Goal: Task Accomplishment & Management: Use online tool/utility

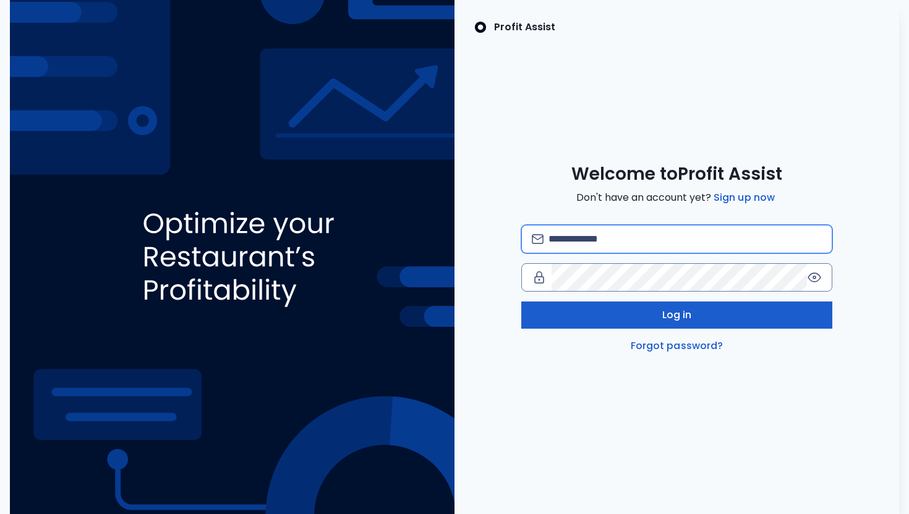
type input "**********"
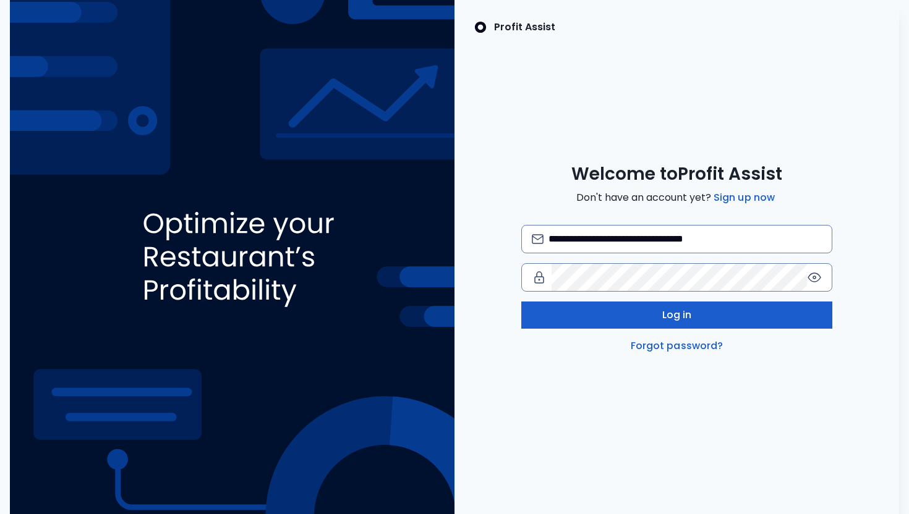
click at [610, 310] on button "Log in" at bounding box center [676, 315] width 311 height 27
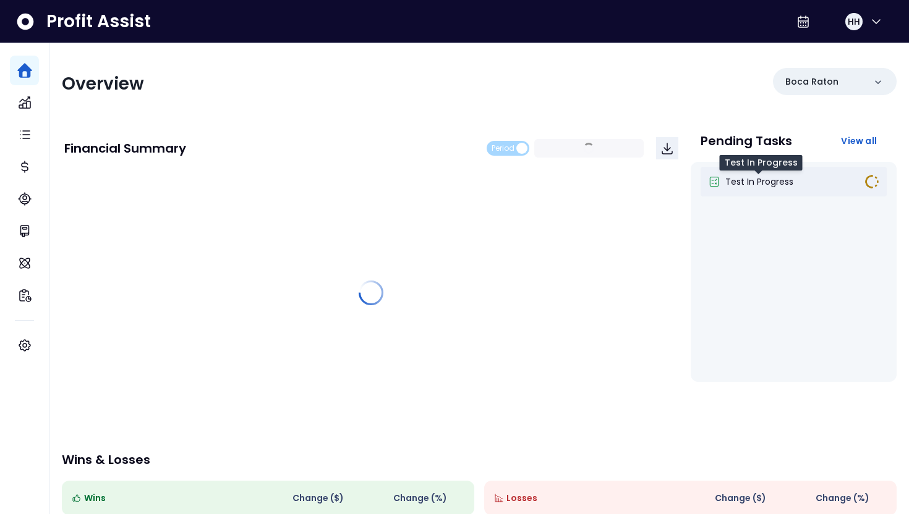
click at [749, 183] on span "Test In Progress" at bounding box center [759, 182] width 68 height 12
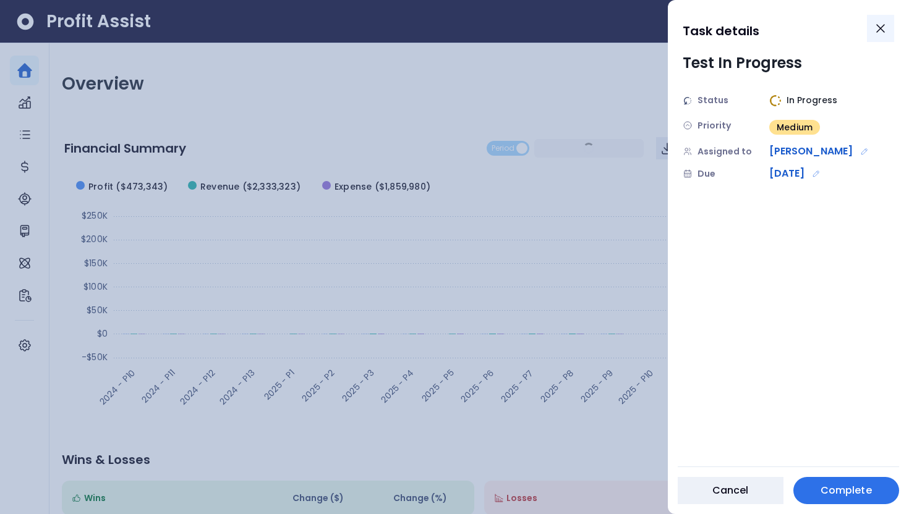
click at [877, 24] on icon "Close" at bounding box center [880, 28] width 15 height 15
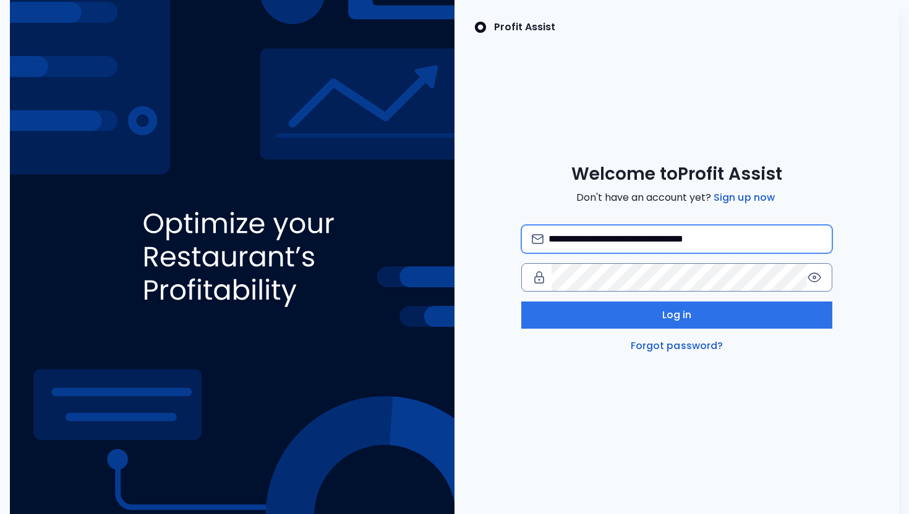
click at [796, 245] on input "**********" at bounding box center [684, 239] width 273 height 27
type input "**********"
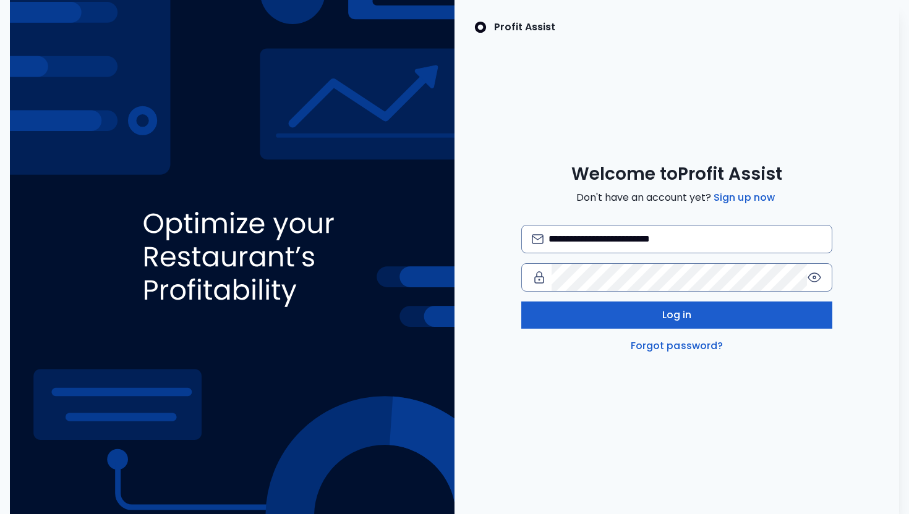
click at [744, 312] on button "Log in" at bounding box center [676, 315] width 311 height 27
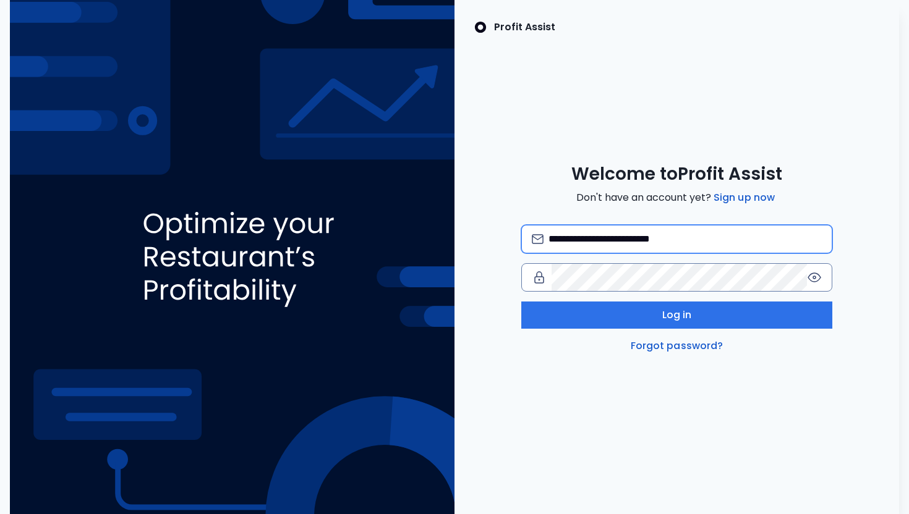
click at [703, 242] on input "**********" at bounding box center [684, 239] width 273 height 27
click at [435, 300] on img at bounding box center [232, 257] width 444 height 514
click at [731, 232] on input "**********" at bounding box center [684, 239] width 273 height 27
click at [629, 242] on input "**********" at bounding box center [684, 239] width 273 height 27
type input "**********"
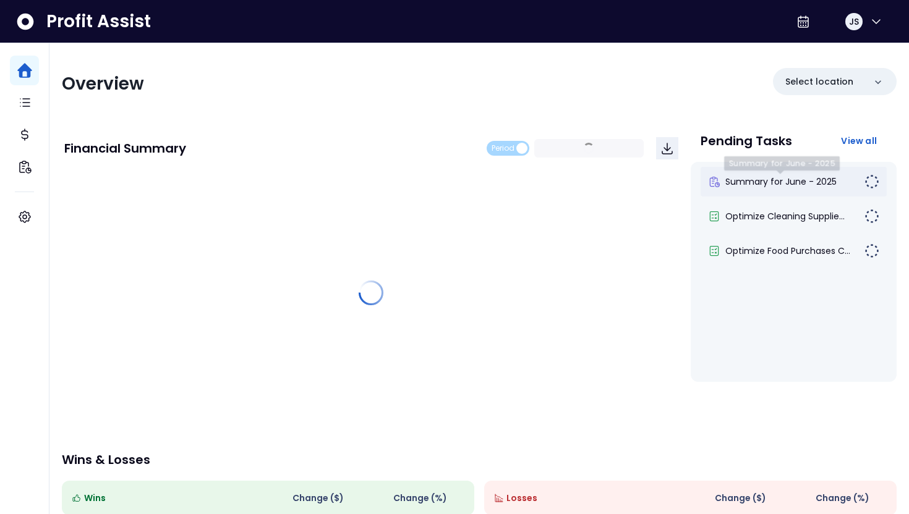
click at [763, 189] on div "Summary for June - 2025" at bounding box center [793, 182] width 187 height 30
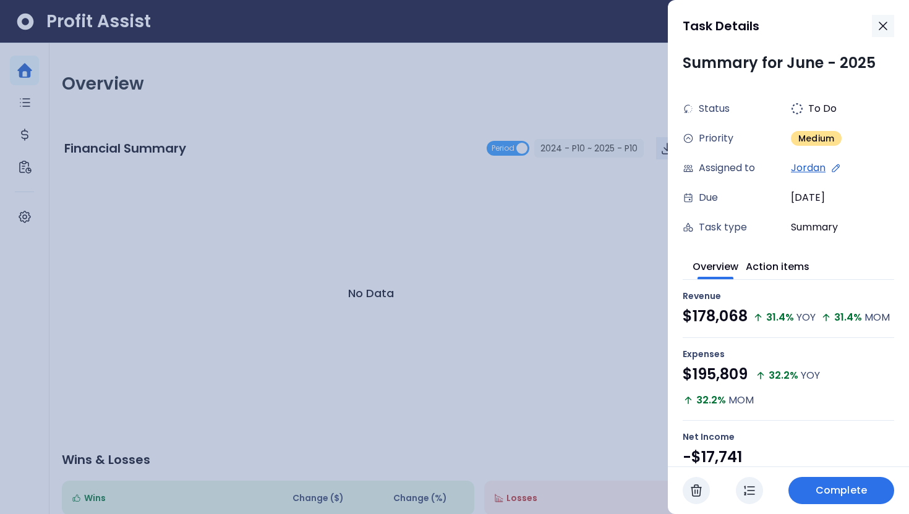
click at [878, 24] on icon "button" at bounding box center [882, 26] width 15 height 15
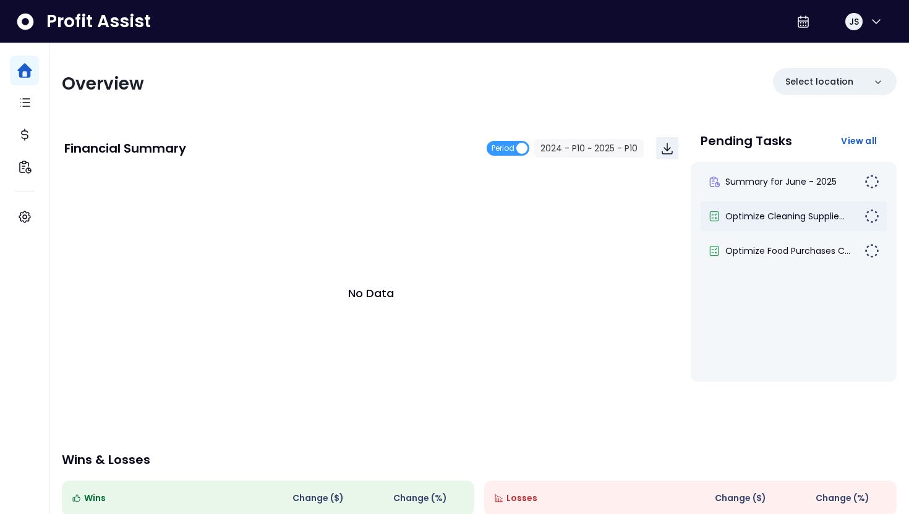
click at [800, 223] on div "Optimize Cleaning Supplie..." at bounding box center [793, 217] width 187 height 30
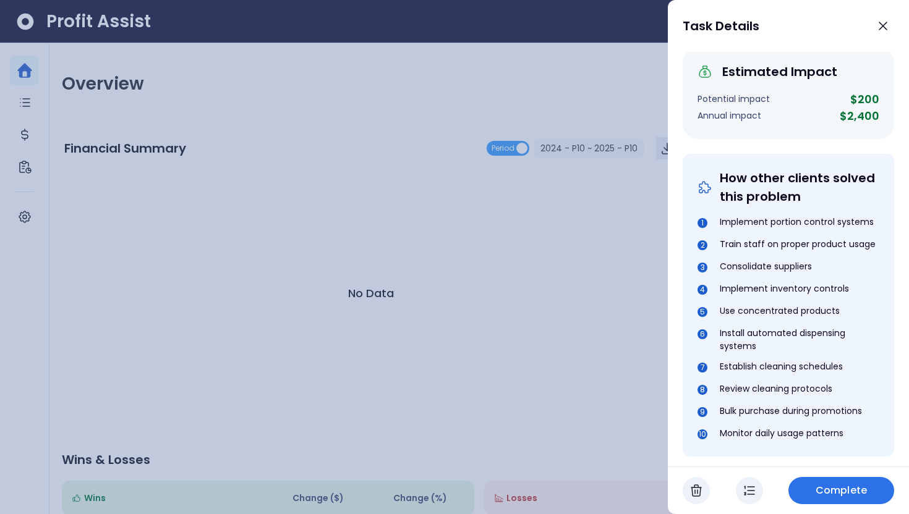
scroll to position [457, 0]
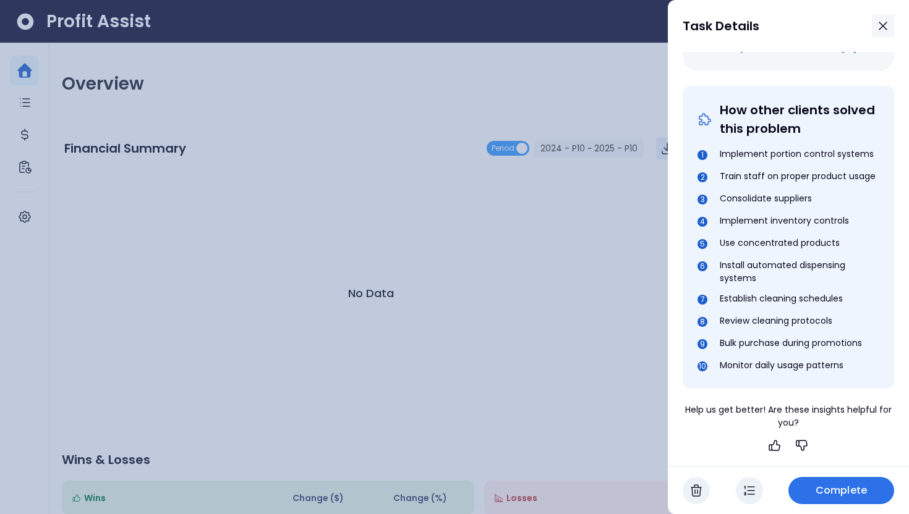
click at [877, 20] on icon "button" at bounding box center [882, 26] width 15 height 15
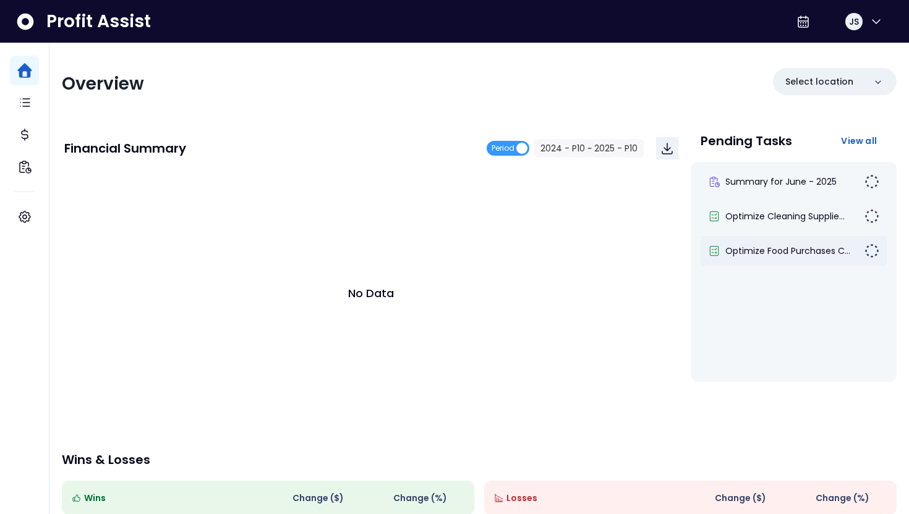
click at [793, 263] on div "Optimize Food Purchases C..." at bounding box center [793, 251] width 187 height 30
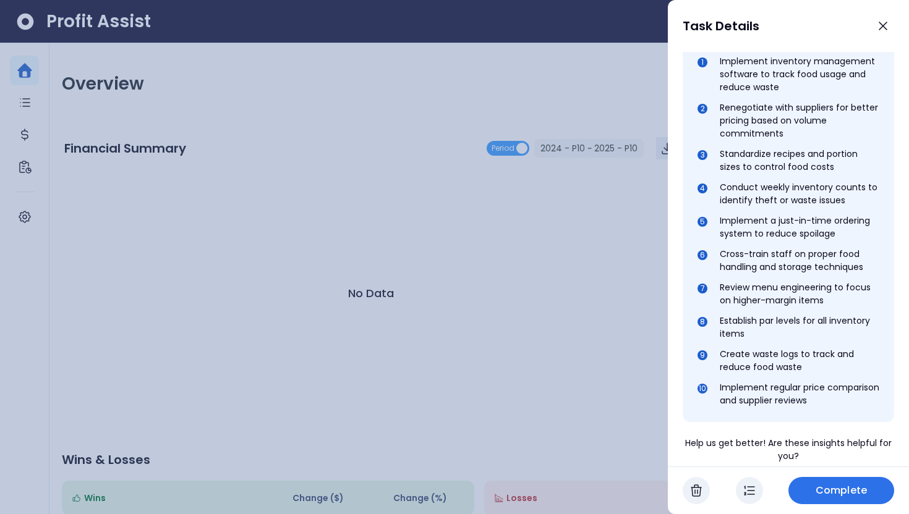
scroll to position [584, 0]
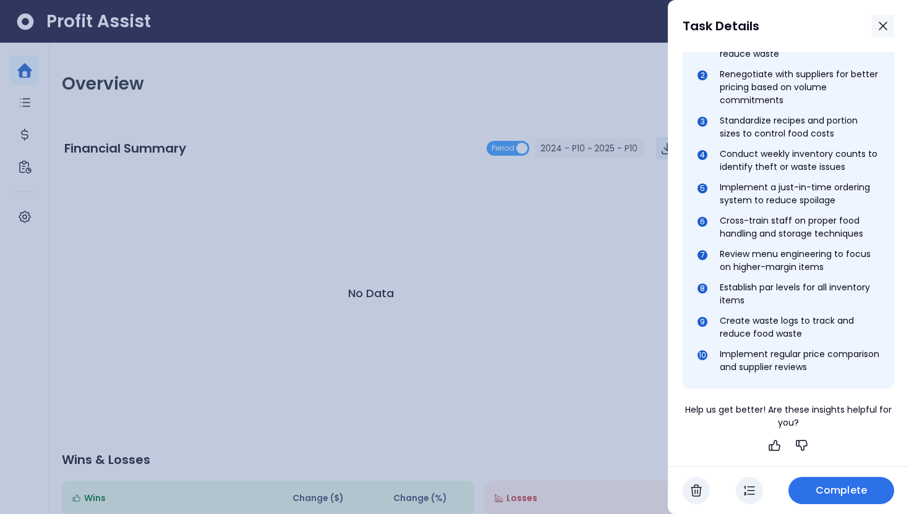
click at [883, 21] on icon "button" at bounding box center [882, 26] width 15 height 15
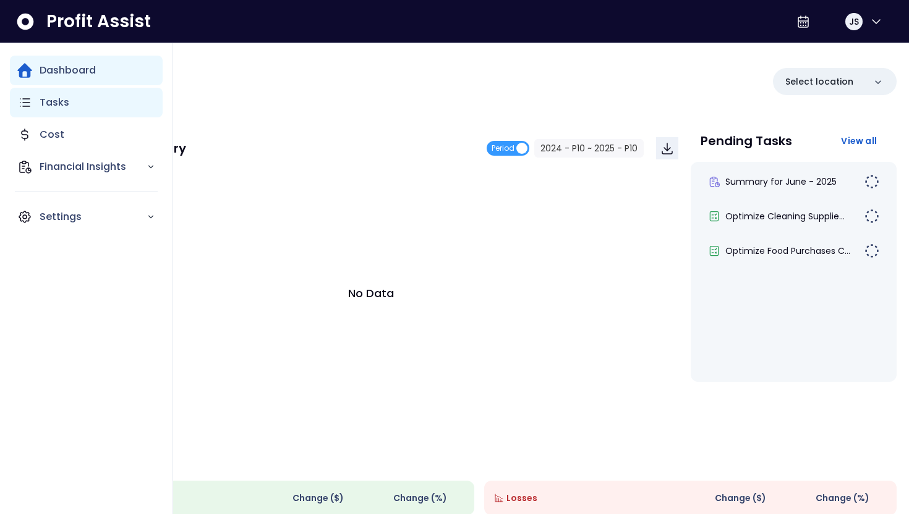
click at [70, 104] on div "Tasks" at bounding box center [86, 103] width 153 height 30
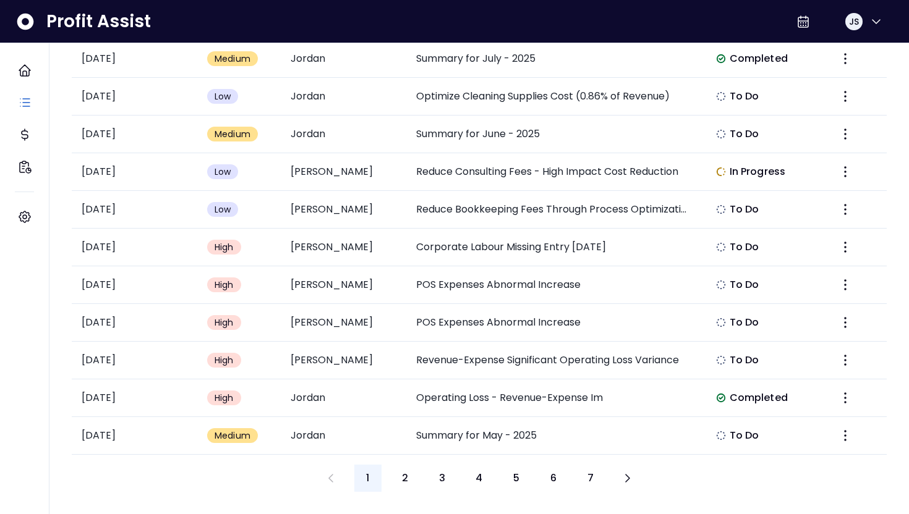
scroll to position [481, 0]
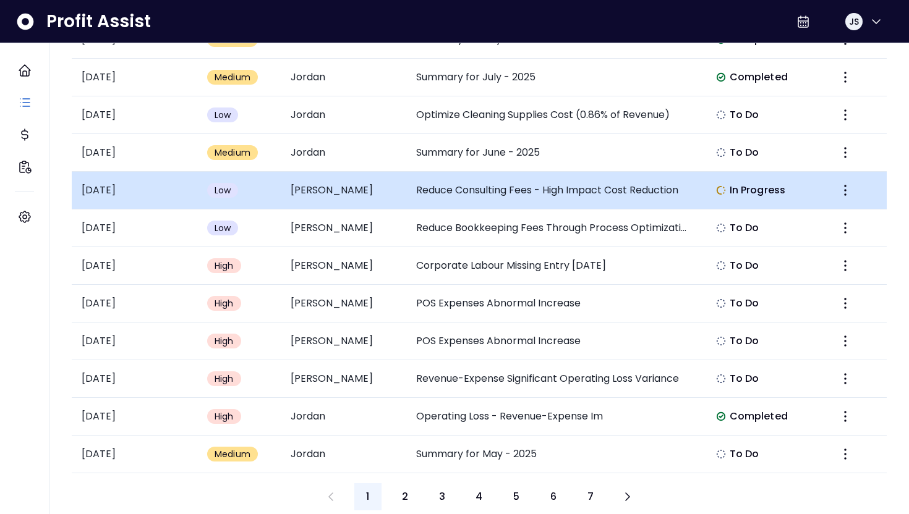
click at [412, 195] on td "Reduce Consulting Fees - High Impact Cost Reduction" at bounding box center [552, 191] width 292 height 38
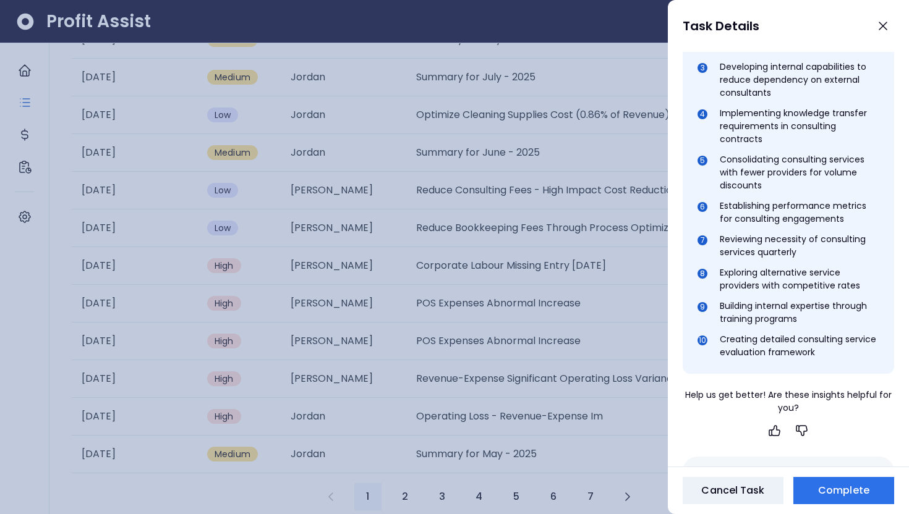
scroll to position [707, 0]
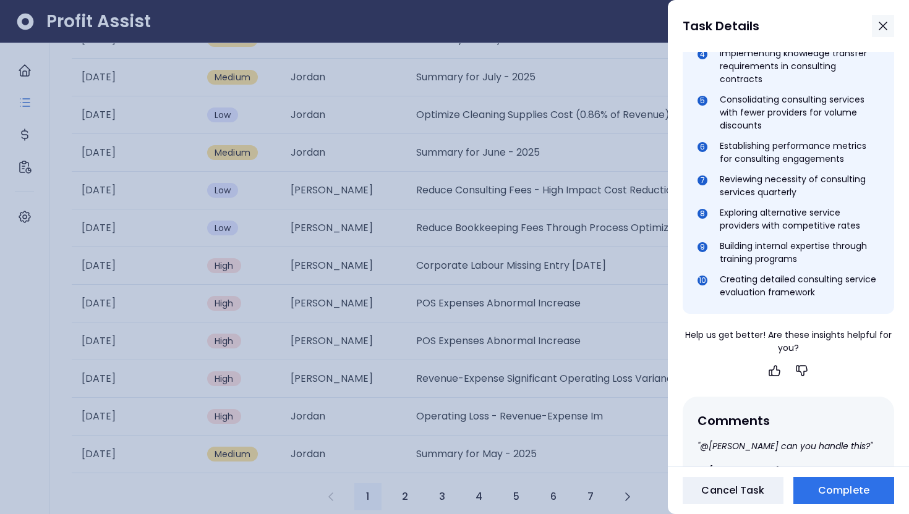
click at [883, 27] on icon "button" at bounding box center [882, 26] width 15 height 15
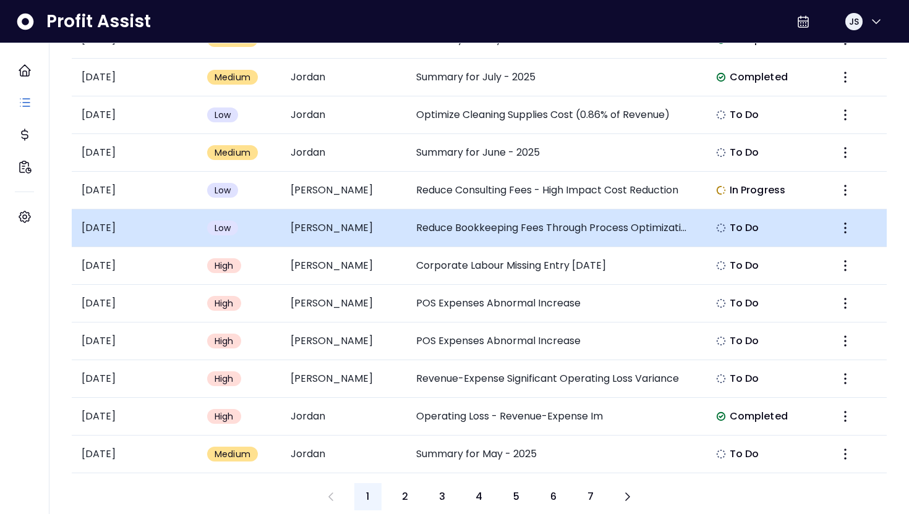
scroll to position [481, 0]
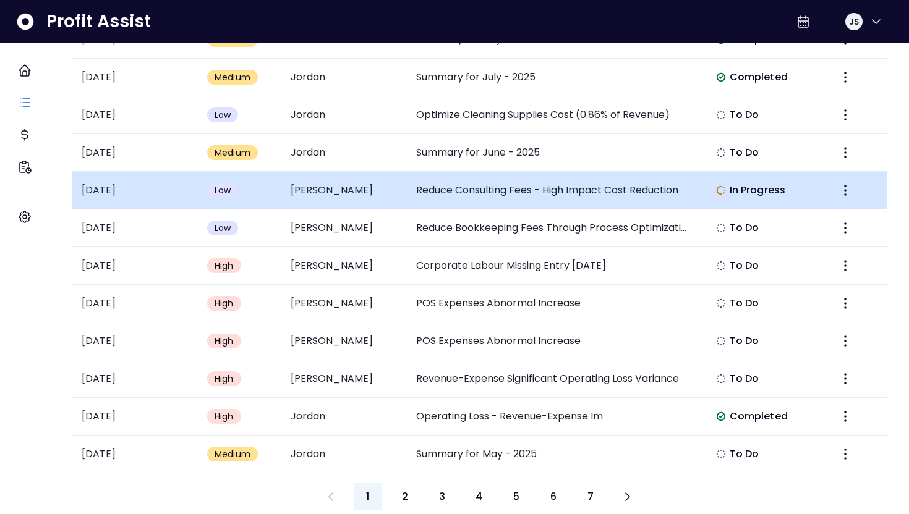
click at [500, 203] on td "Reduce Consulting Fees - High Impact Cost Reduction" at bounding box center [552, 191] width 292 height 38
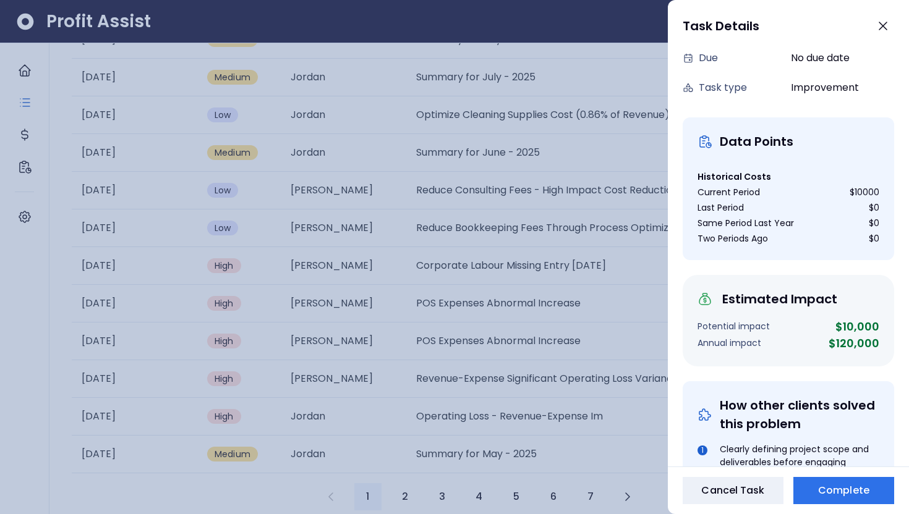
scroll to position [123, 0]
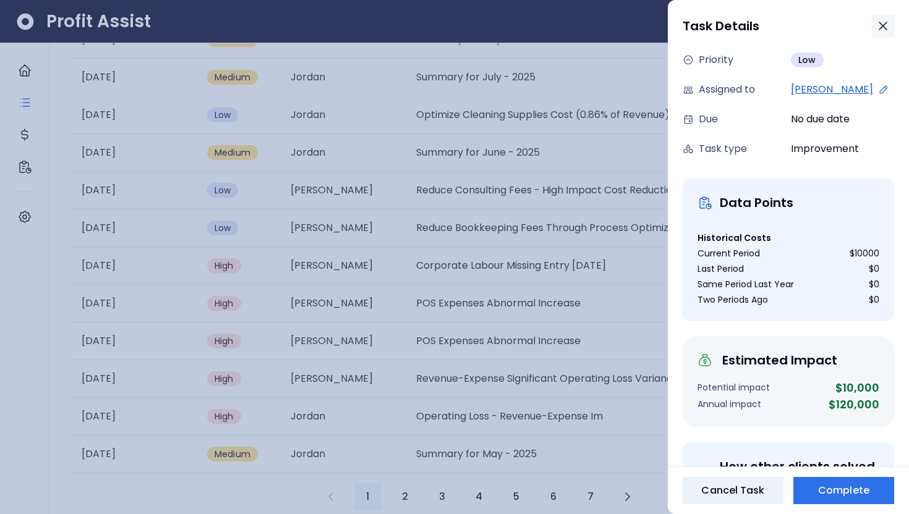
click at [880, 29] on icon "button" at bounding box center [882, 26] width 15 height 15
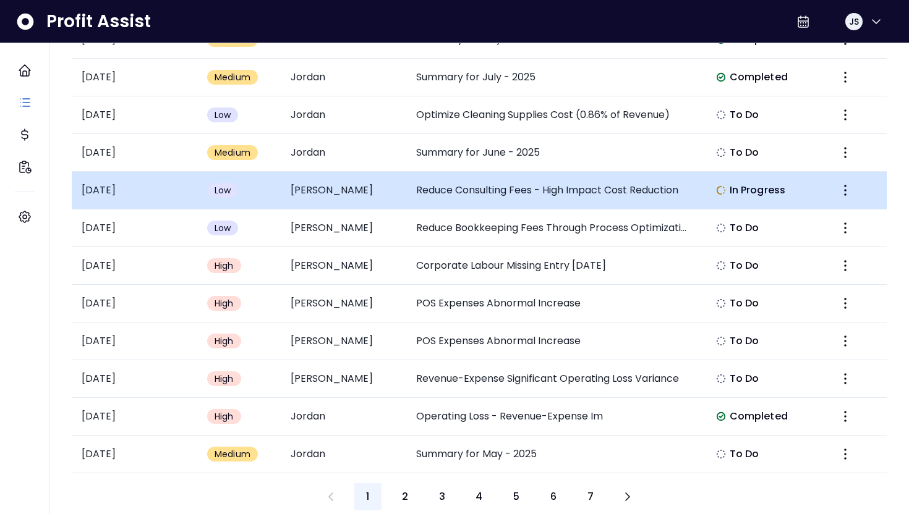
scroll to position [481, 0]
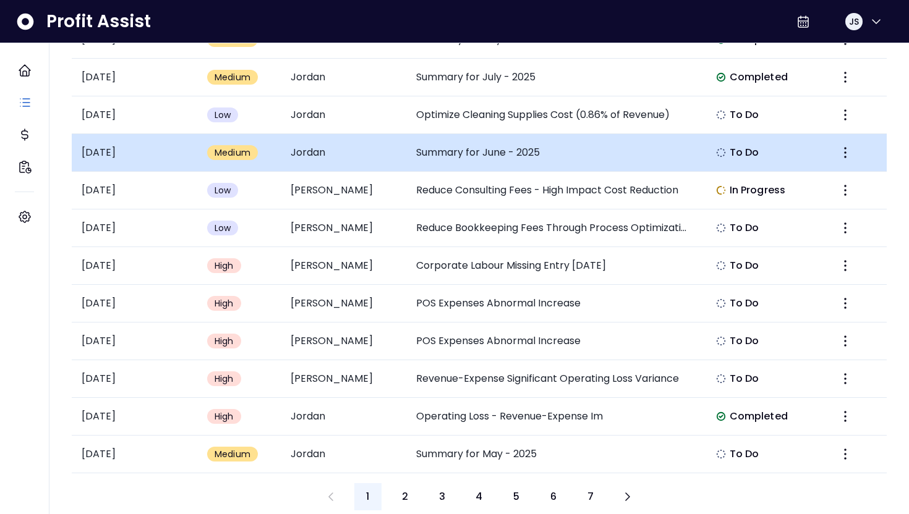
click at [677, 159] on td "Summary for June - 2025" at bounding box center [552, 153] width 292 height 38
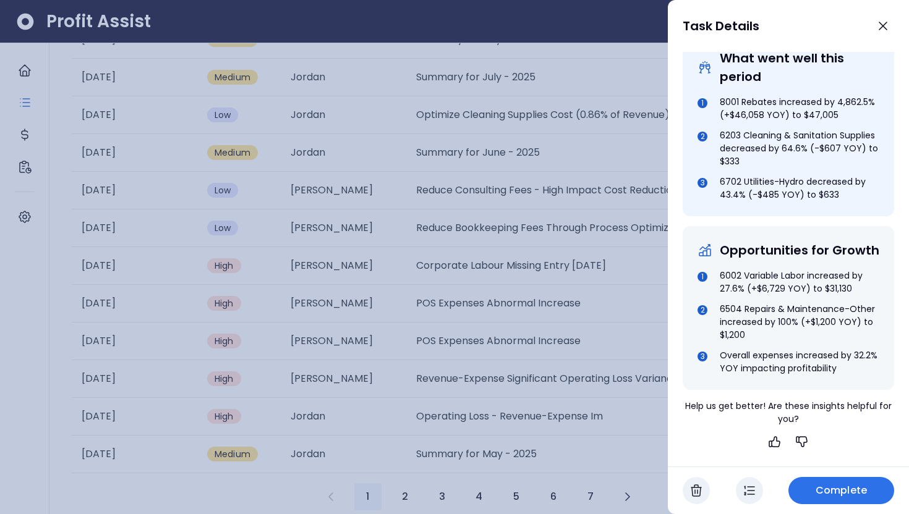
scroll to position [461, 0]
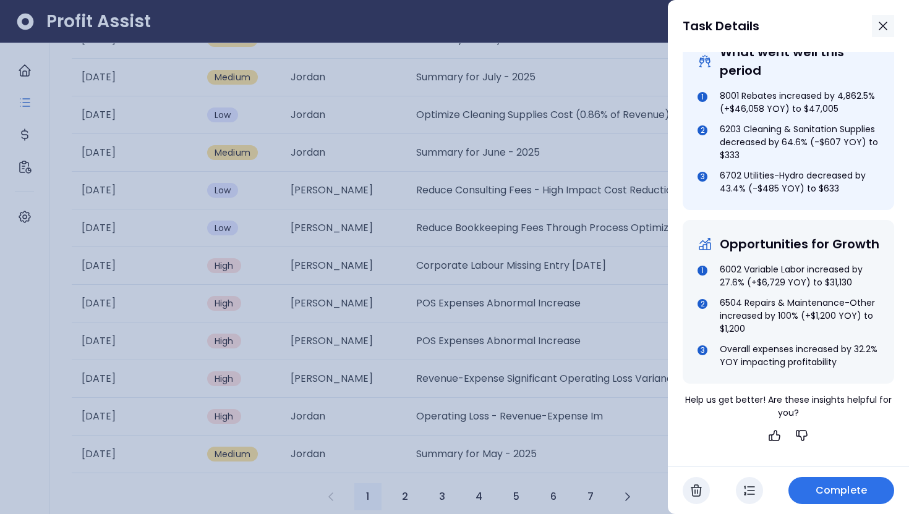
click at [879, 30] on icon "button" at bounding box center [882, 26] width 15 height 15
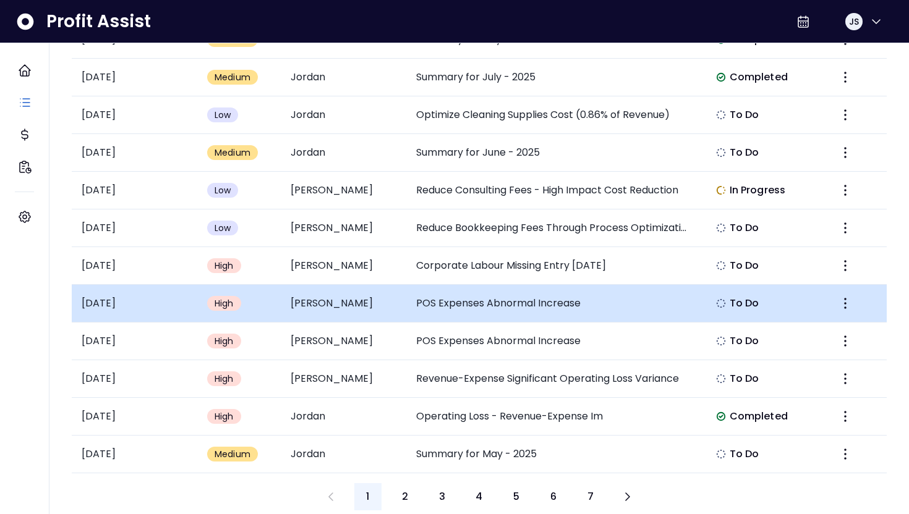
scroll to position [499, 0]
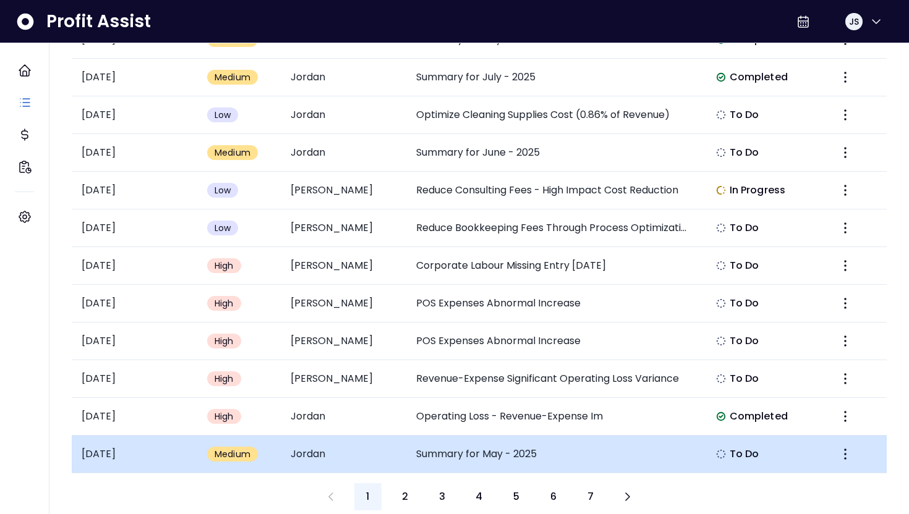
click at [495, 441] on td "Summary for May - 2025" at bounding box center [552, 455] width 292 height 38
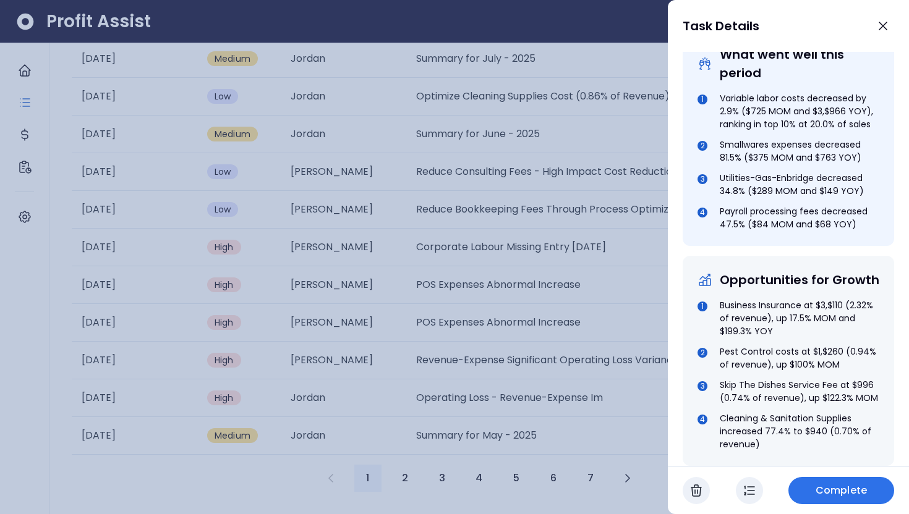
scroll to position [516, 0]
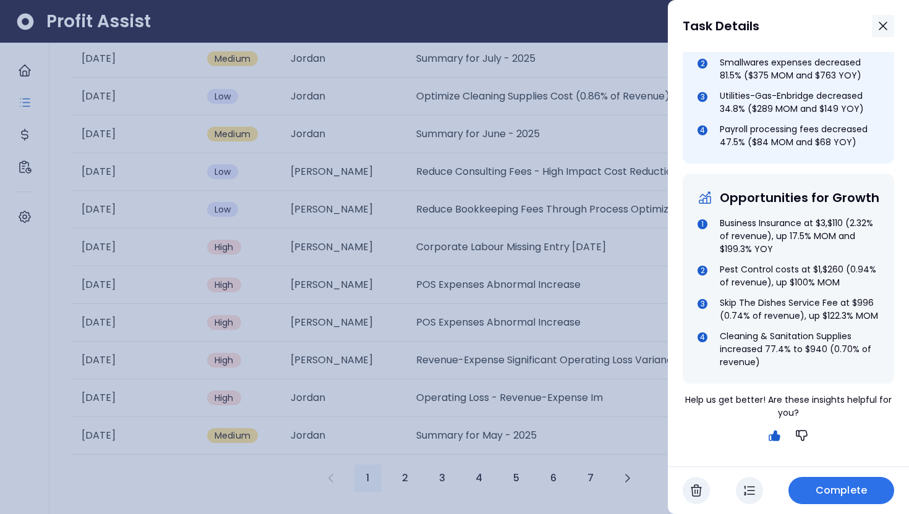
click at [884, 30] on icon "button" at bounding box center [882, 26] width 15 height 15
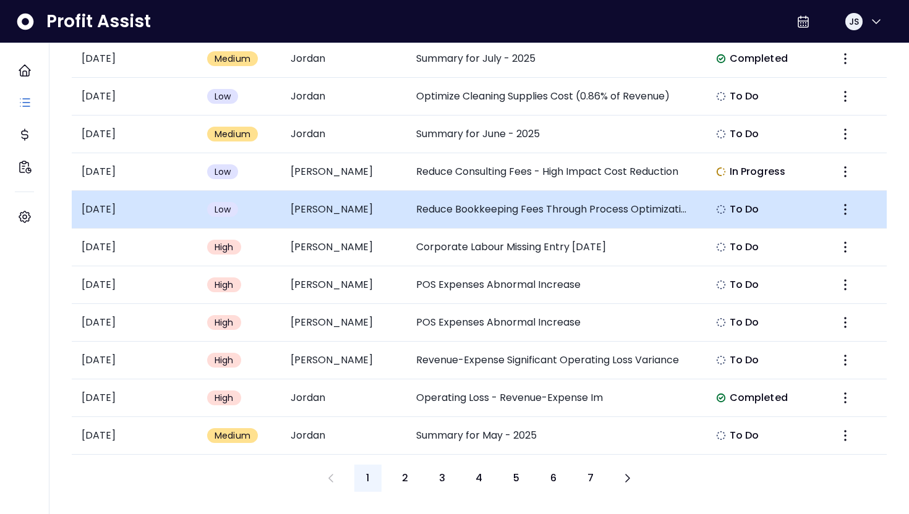
scroll to position [499, 0]
